Goal: Task Accomplishment & Management: Use online tool/utility

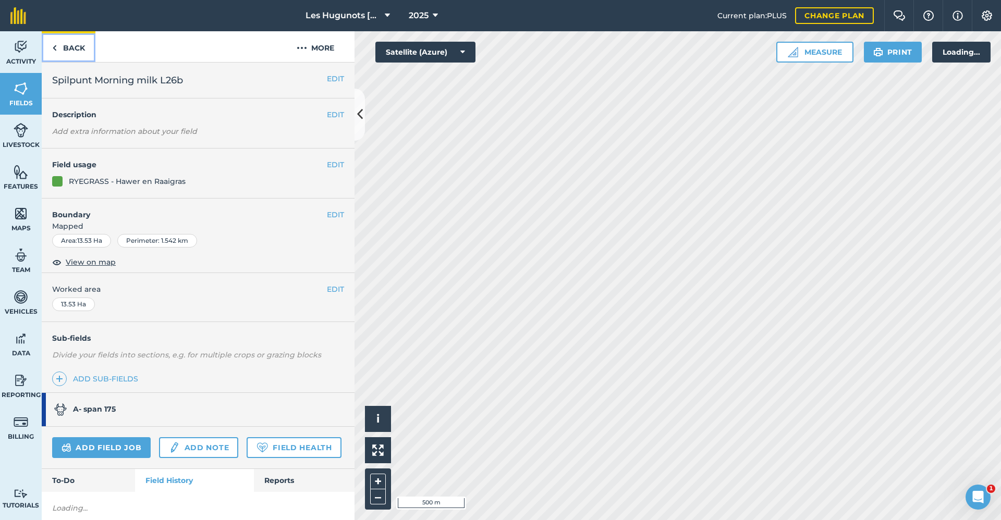
click at [74, 53] on link "Back" at bounding box center [69, 46] width 54 height 31
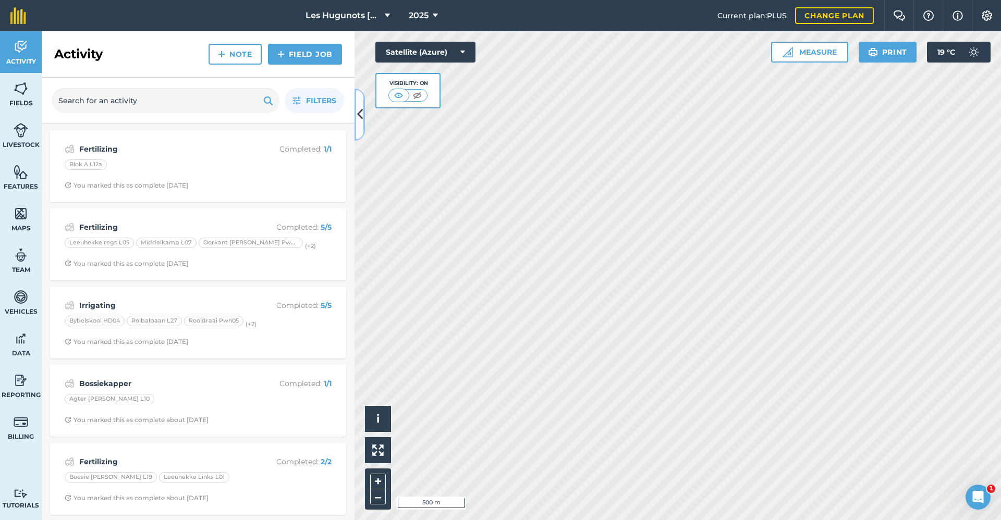
click at [362, 120] on icon at bounding box center [360, 114] width 6 height 18
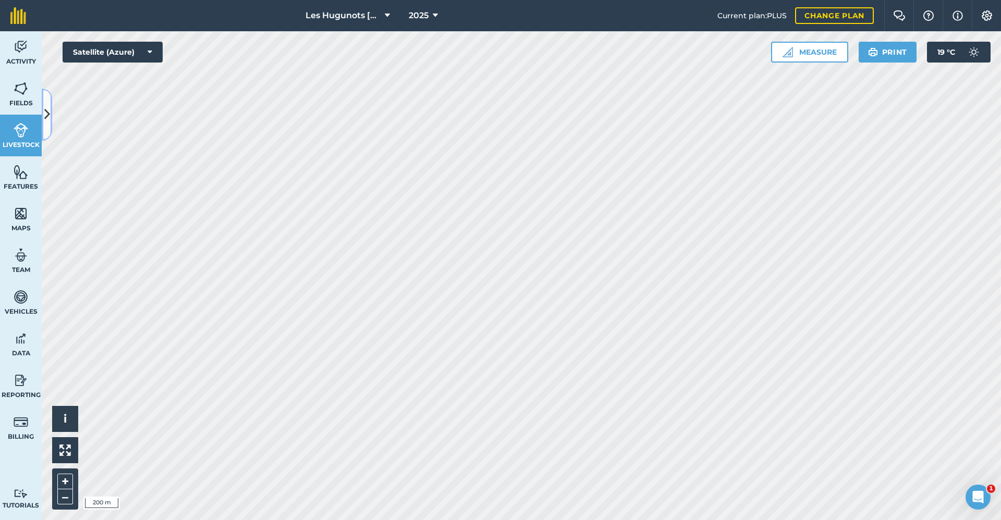
click at [47, 125] on button at bounding box center [47, 115] width 10 height 52
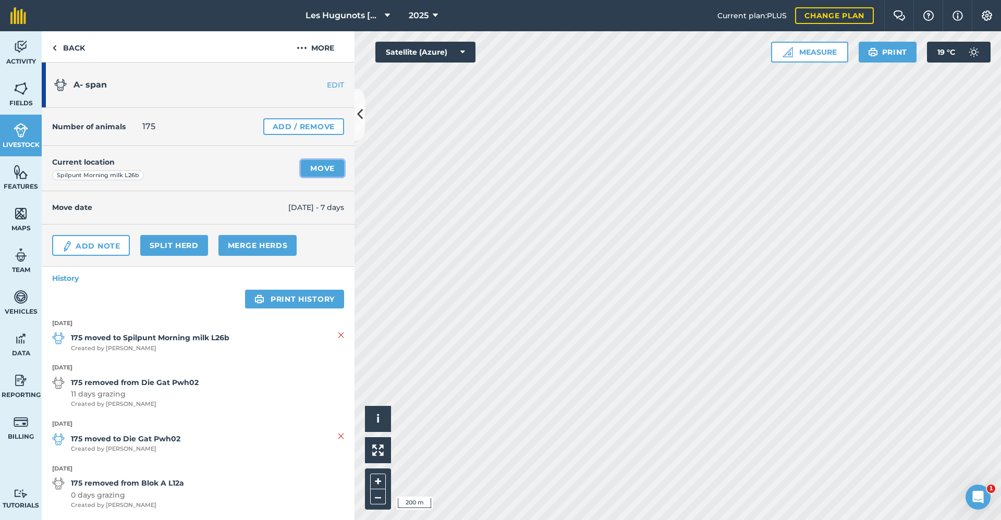
click at [311, 166] on link "Move" at bounding box center [322, 168] width 43 height 17
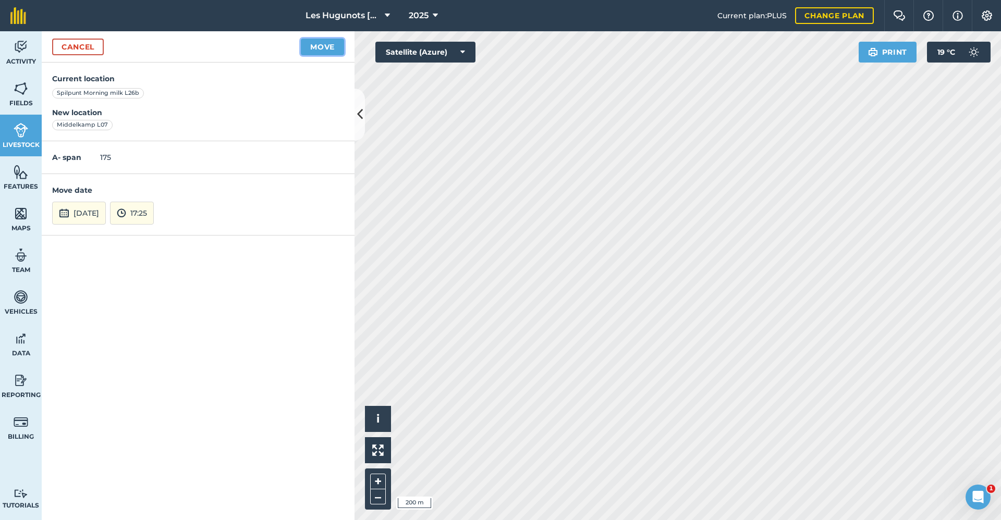
click at [327, 46] on button "Move" at bounding box center [322, 47] width 43 height 17
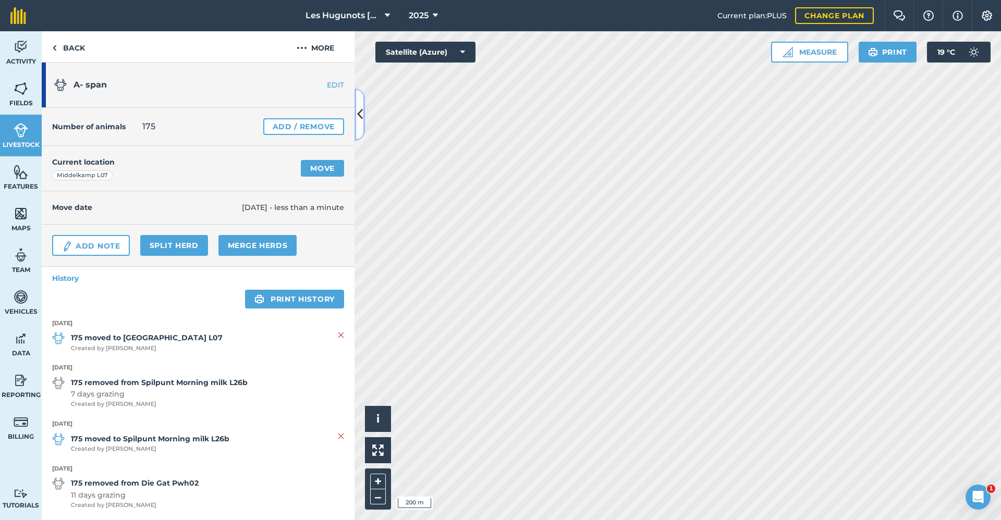
click at [359, 112] on icon at bounding box center [360, 114] width 6 height 18
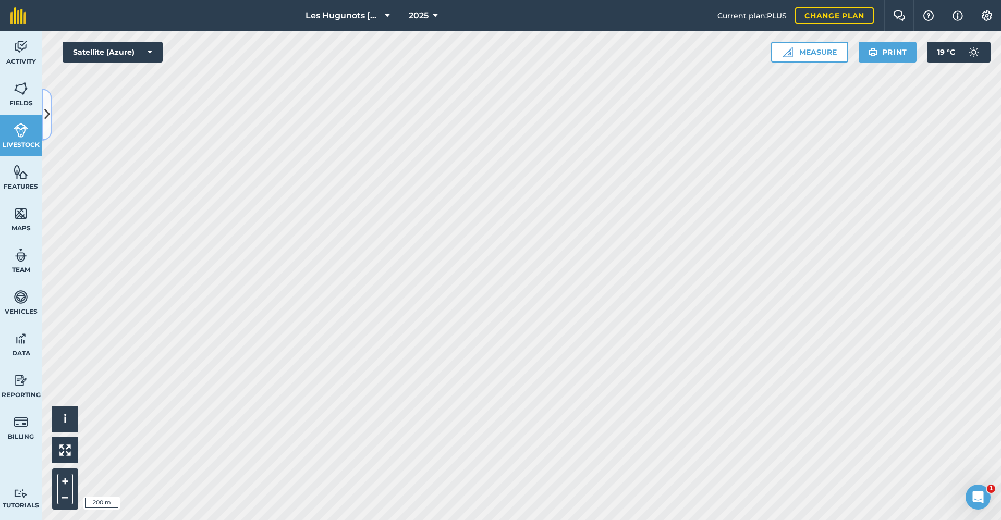
click at [51, 123] on button at bounding box center [47, 115] width 10 height 52
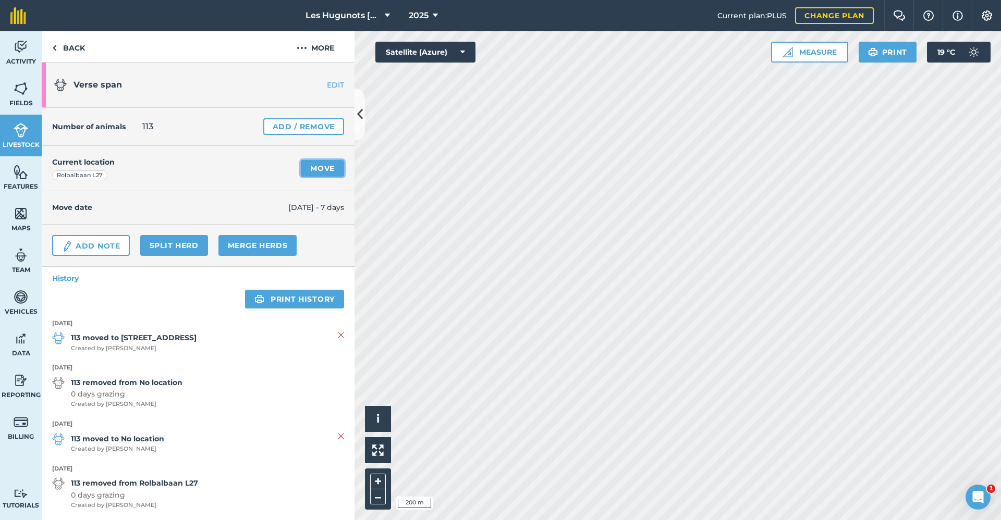
click at [314, 163] on link "Move" at bounding box center [322, 168] width 43 height 17
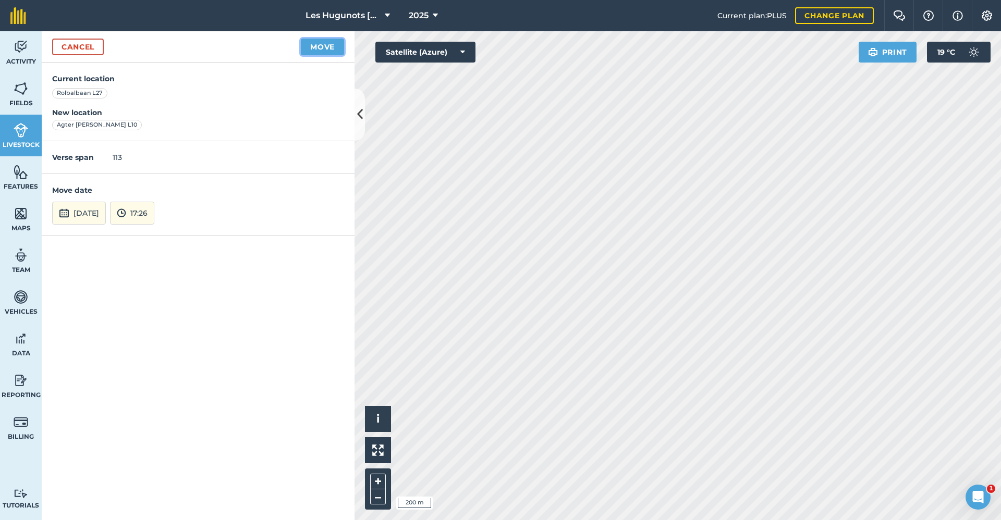
click at [315, 48] on button "Move" at bounding box center [322, 47] width 43 height 17
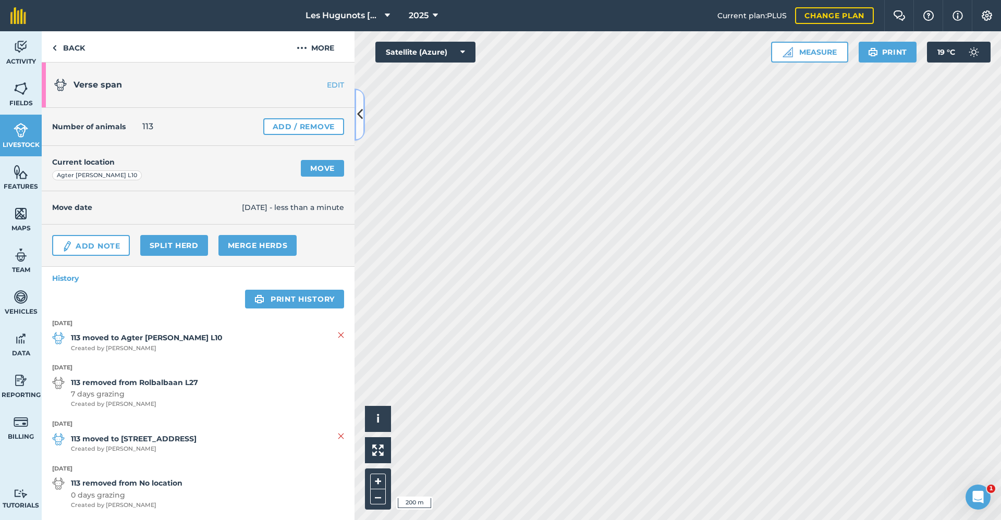
click at [363, 126] on button at bounding box center [360, 115] width 10 height 52
